Goal: Task Accomplishment & Management: Complete application form

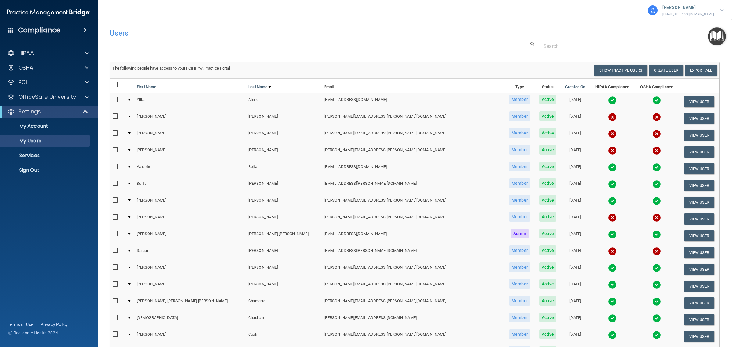
scroll to position [422, 0]
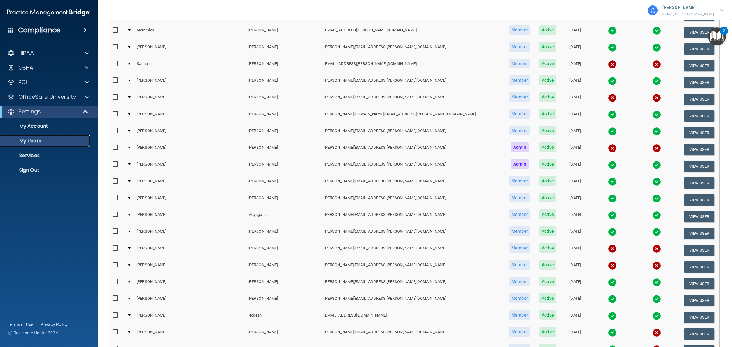
click at [31, 141] on p "My Users" at bounding box center [45, 141] width 83 height 6
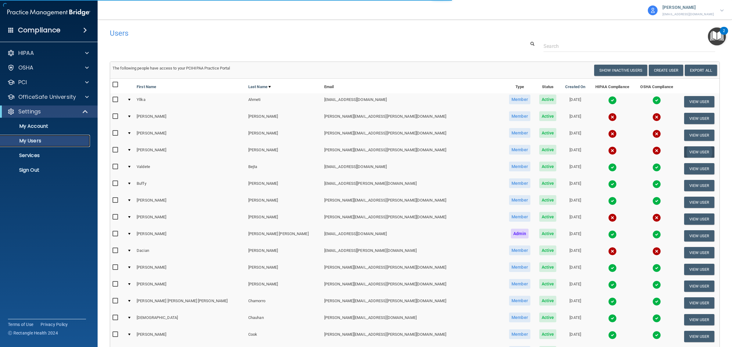
select select "20"
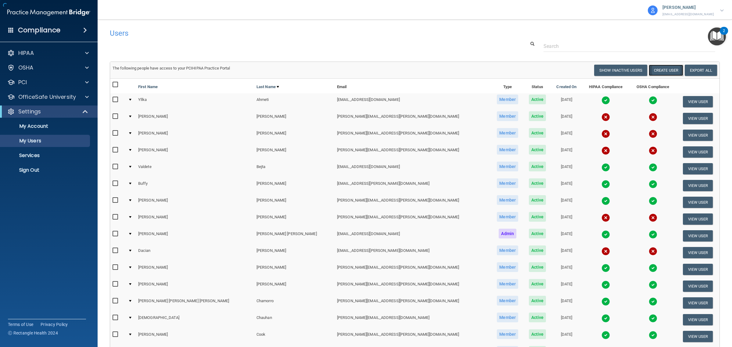
click at [661, 69] on button "Create User" at bounding box center [666, 70] width 34 height 11
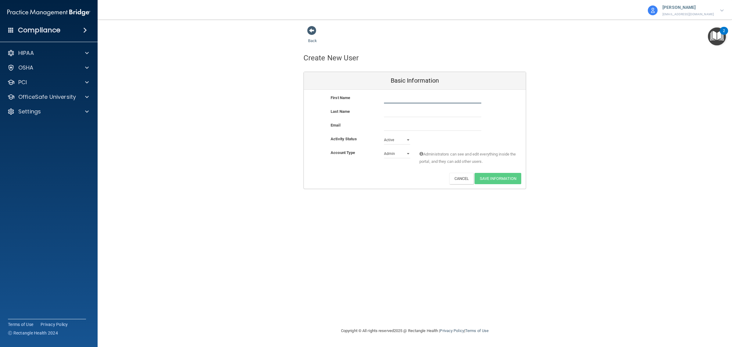
click at [406, 98] on input "text" at bounding box center [432, 98] width 97 height 9
click at [406, 98] on input "[PERSON_NAME]" at bounding box center [432, 98] width 97 height 9
type input "[PERSON_NAME]"
click at [388, 113] on input "Monoz" at bounding box center [432, 112] width 97 height 9
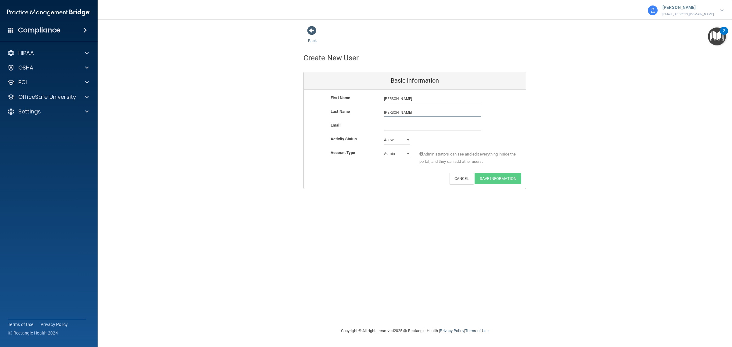
type input "[PERSON_NAME]"
click at [398, 127] on input "email" at bounding box center [432, 126] width 97 height 9
type input "[PERSON_NAME][EMAIL_ADDRESS][PERSON_NAME][DOMAIN_NAME]"
click at [404, 153] on select "Admin Member" at bounding box center [397, 153] width 26 height 9
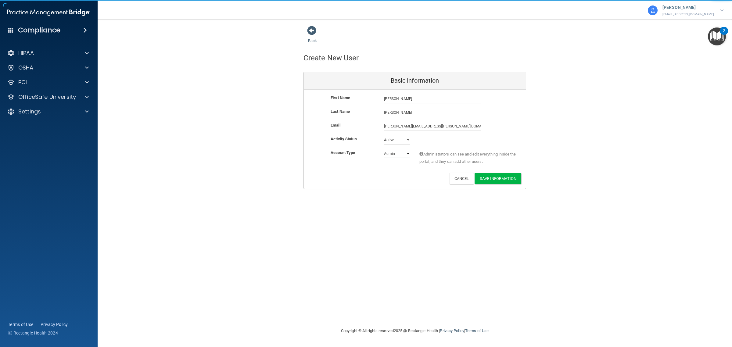
select select "practice_member"
click at [384, 149] on select "Admin Member" at bounding box center [397, 153] width 26 height 9
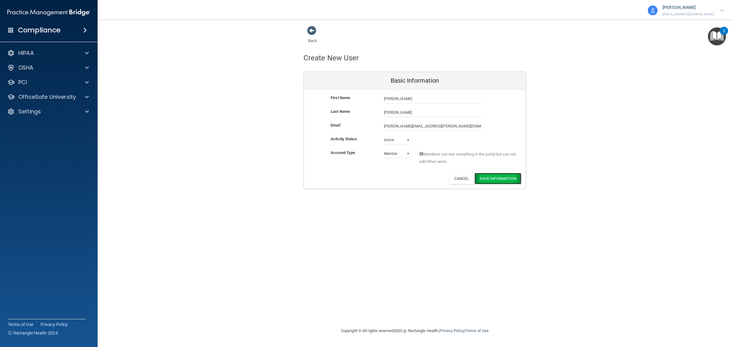
click at [488, 179] on button "Save Information" at bounding box center [498, 178] width 47 height 11
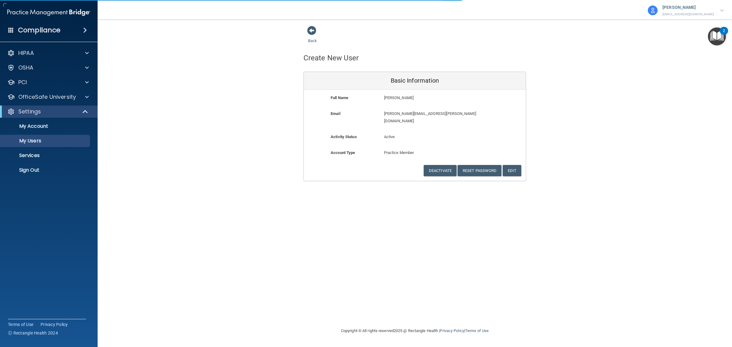
select select "20"
